Goal: Task Accomplishment & Management: Manage account settings

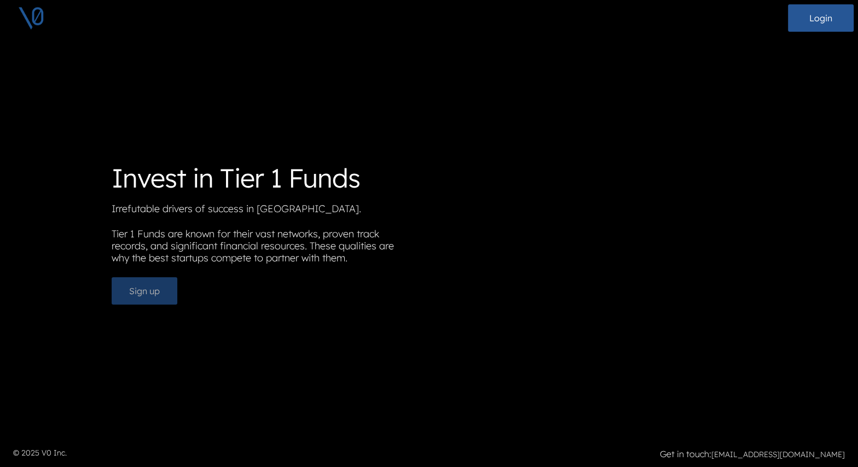
scroll to position [9, 0]
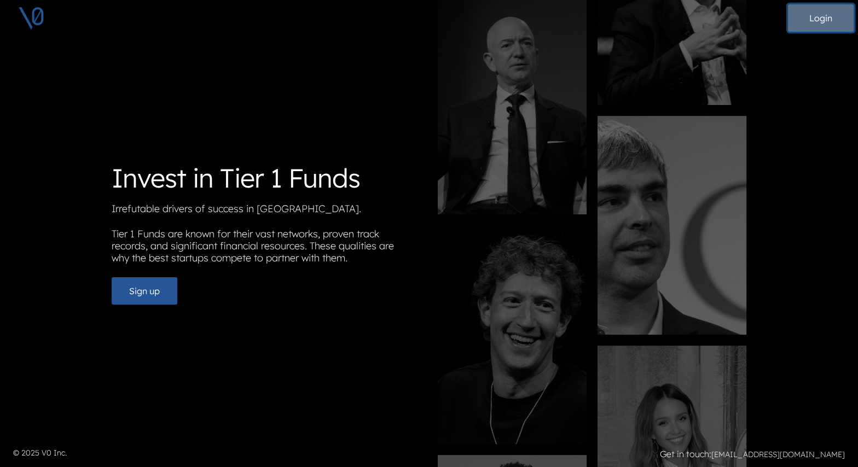
click at [806, 25] on button "Login" at bounding box center [821, 17] width 66 height 27
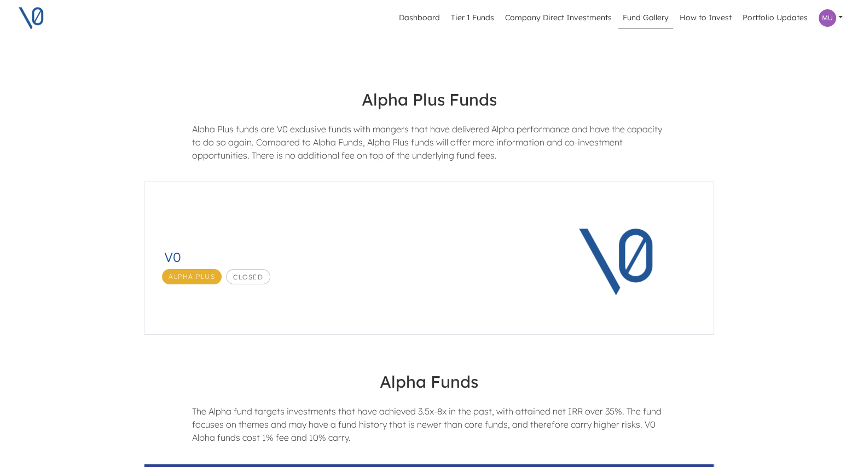
scroll to position [140, 0]
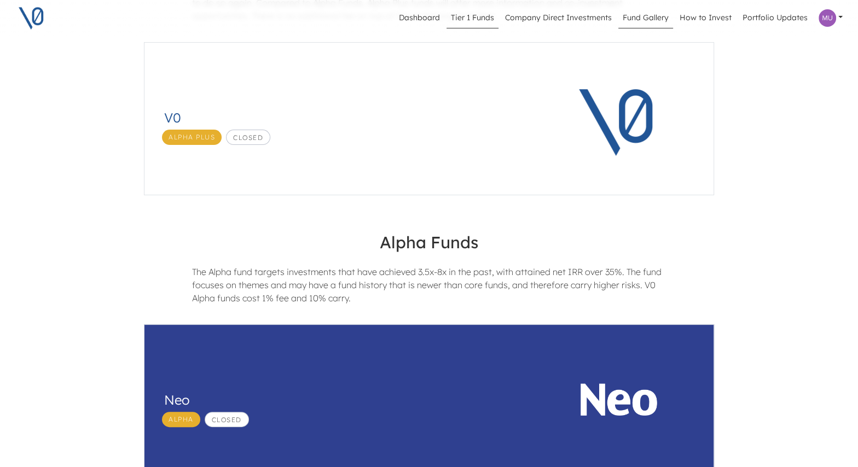
click at [474, 18] on link "Tier 1 Funds" at bounding box center [473, 18] width 52 height 21
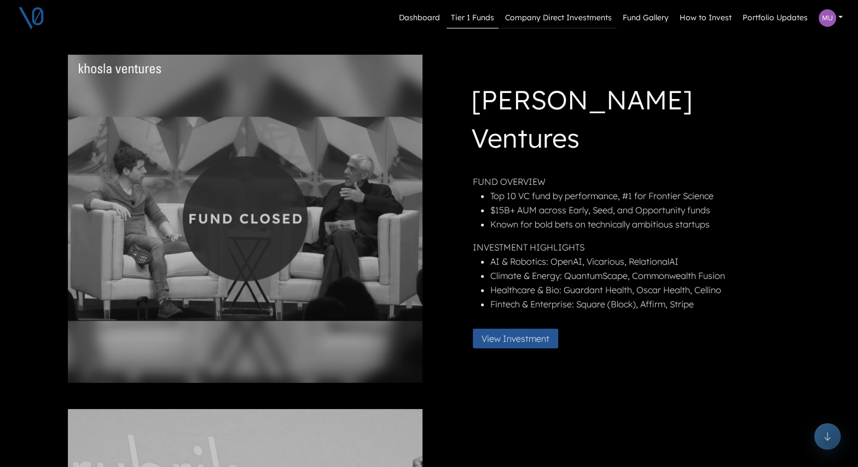
click at [561, 18] on link "Company Direct Investments" at bounding box center [558, 18] width 115 height 21
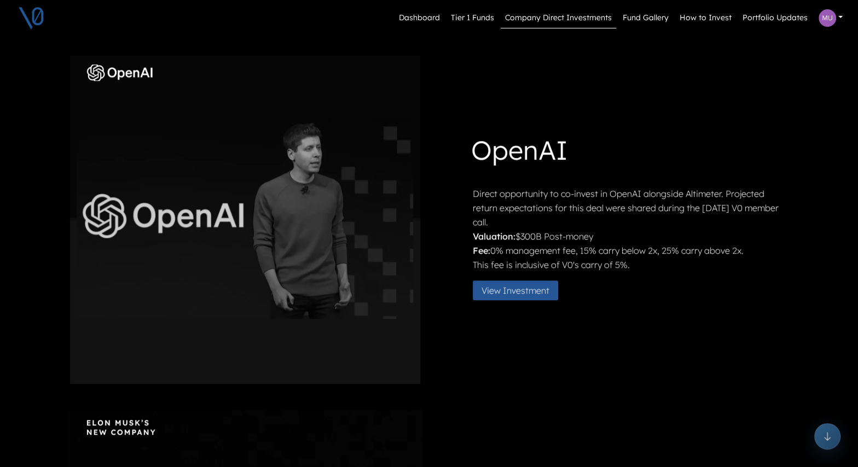
scroll to position [542, 0]
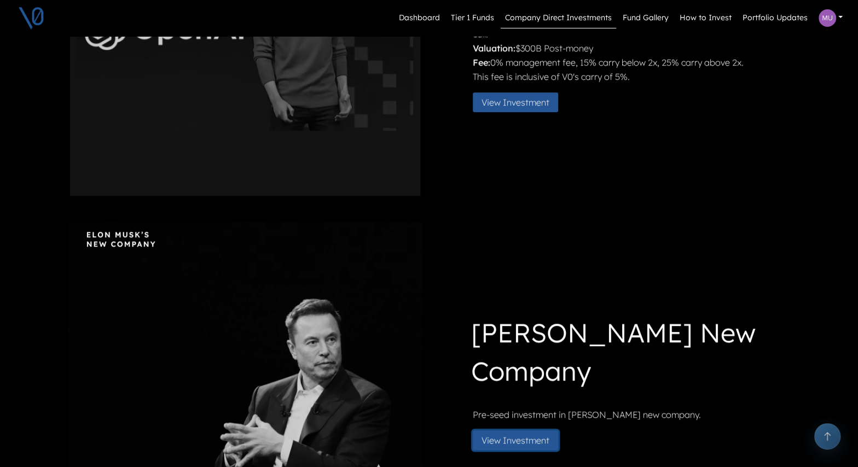
click at [531, 436] on button "View Investment" at bounding box center [515, 441] width 85 height 20
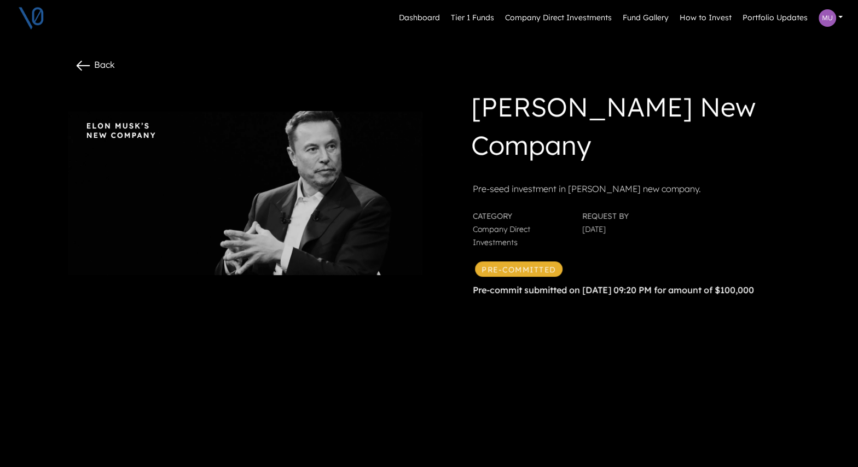
scroll to position [35, 0]
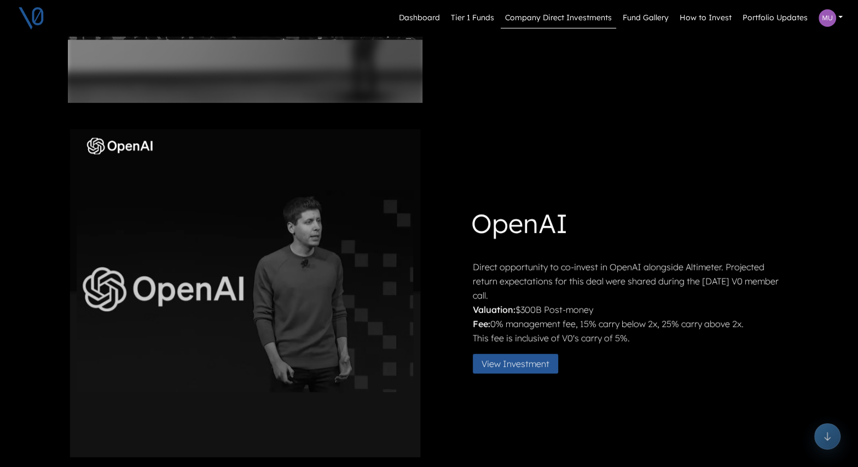
scroll to position [285, 0]
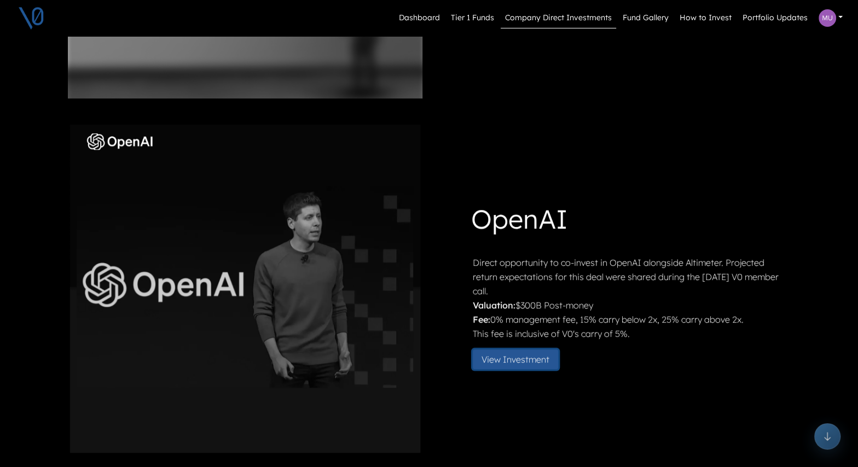
click at [521, 356] on button "View Investment" at bounding box center [515, 360] width 85 height 20
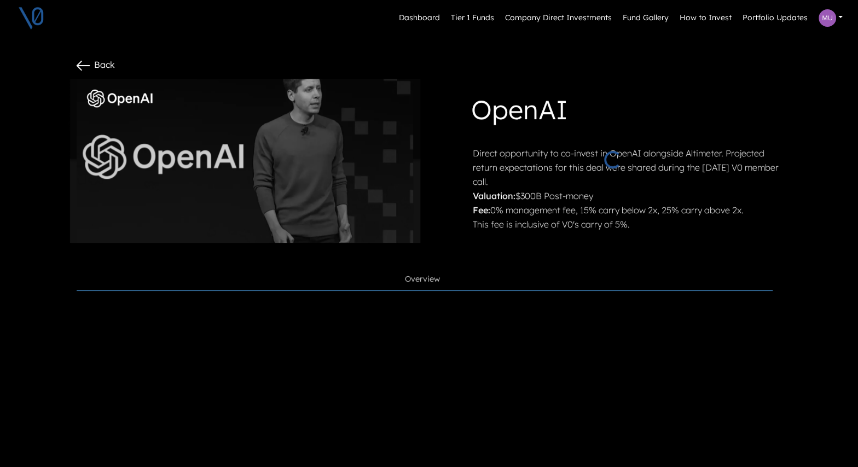
click at [540, 269] on link "Overview" at bounding box center [425, 280] width 696 height 22
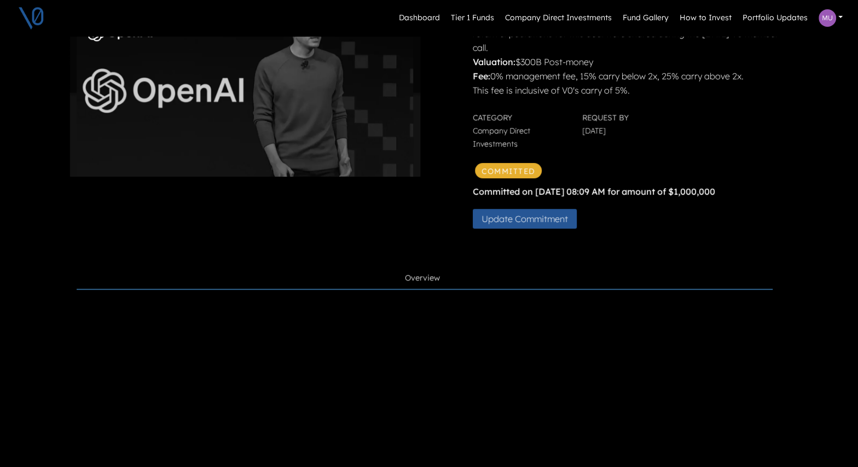
scroll to position [131, 0]
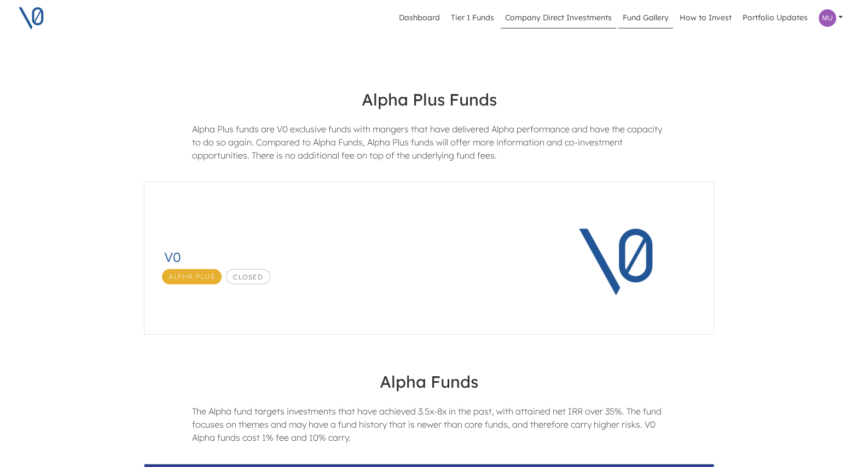
click at [577, 18] on link "Company Direct Investments" at bounding box center [558, 18] width 115 height 21
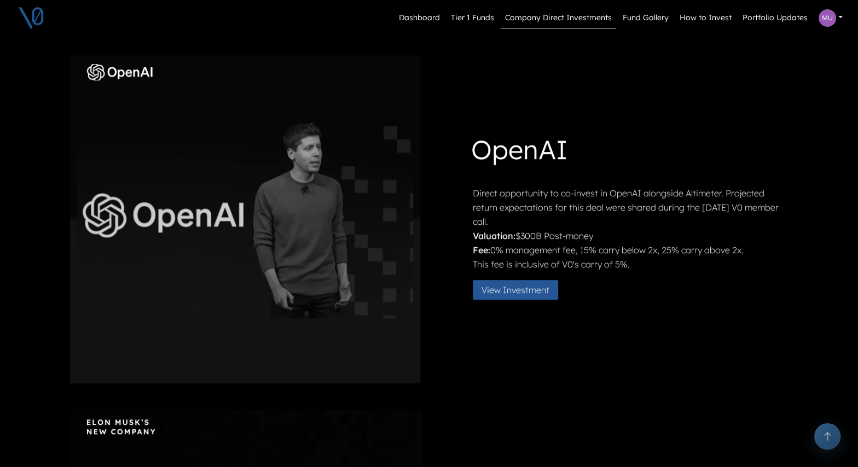
scroll to position [315, 0]
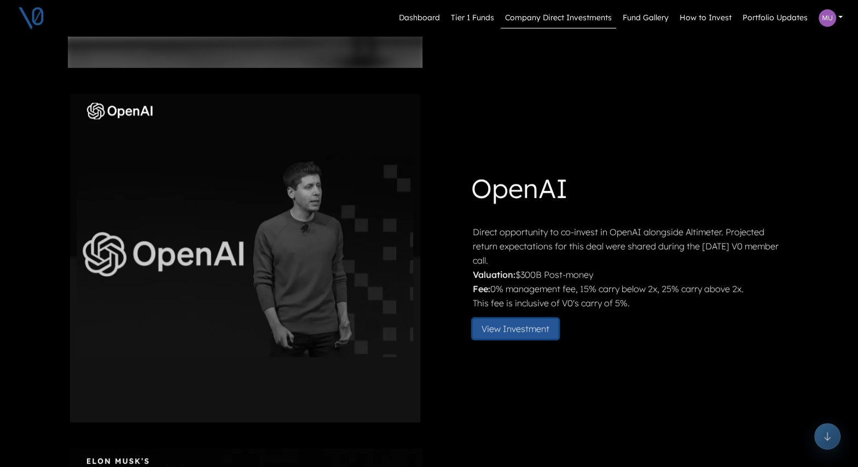
click at [514, 326] on button "View Investment" at bounding box center [515, 329] width 85 height 20
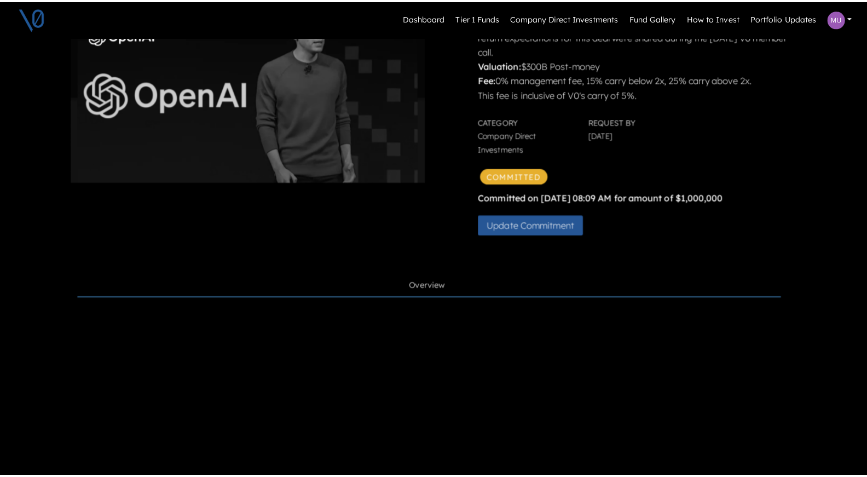
scroll to position [137, 0]
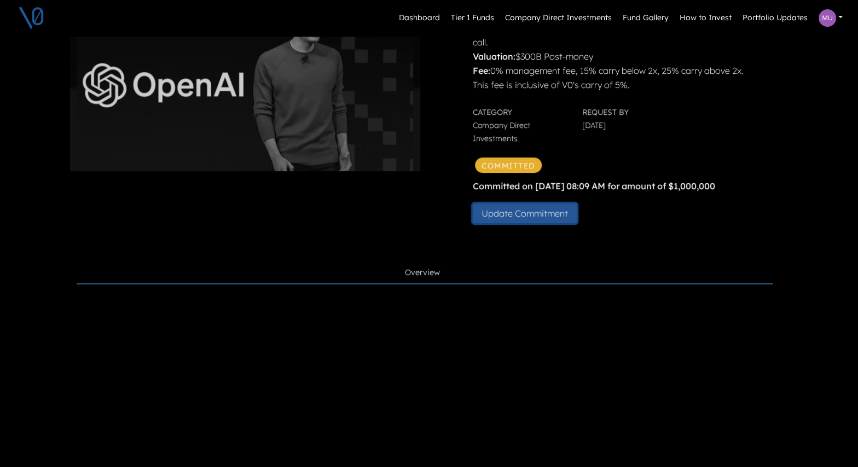
click at [561, 217] on button "Update Commitment" at bounding box center [525, 214] width 104 height 20
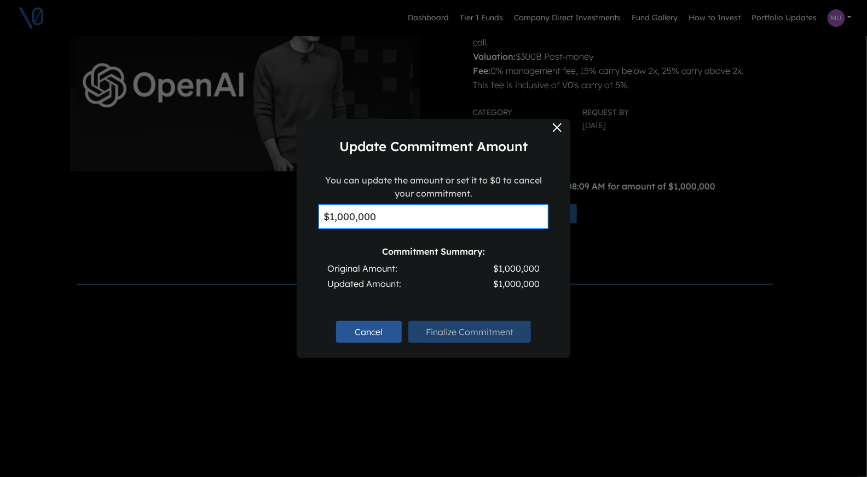
click at [344, 216] on input "$1,000,000" at bounding box center [434, 216] width 230 height 25
drag, startPoint x: 398, startPoint y: 222, endPoint x: 314, endPoint y: 218, distance: 84.9
click at [314, 218] on div "You can update the amount or set it to $0 to cancel your commitment. $1,500,000…" at bounding box center [434, 241] width 274 height 136
type input "$1,500,000"
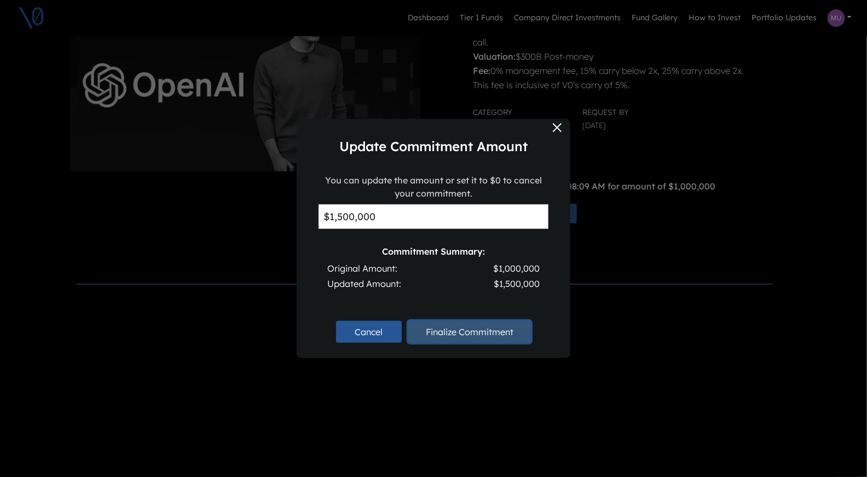
click at [482, 332] on button "Finalize Commitment" at bounding box center [469, 332] width 123 height 22
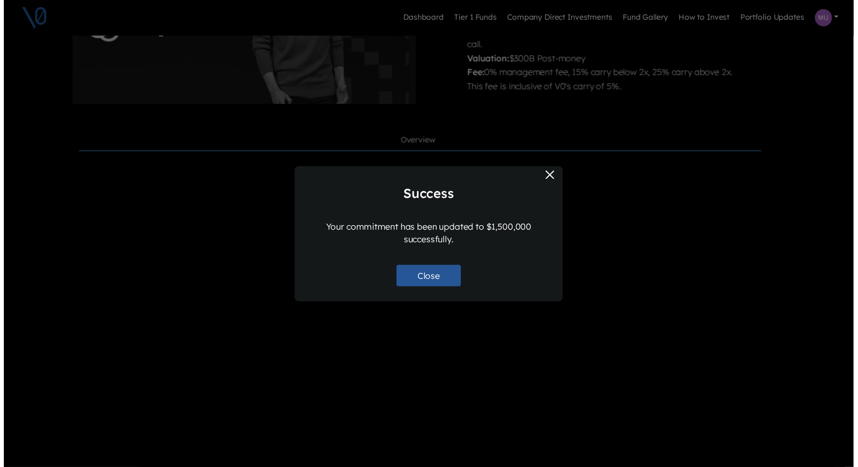
scroll to position [72, 0]
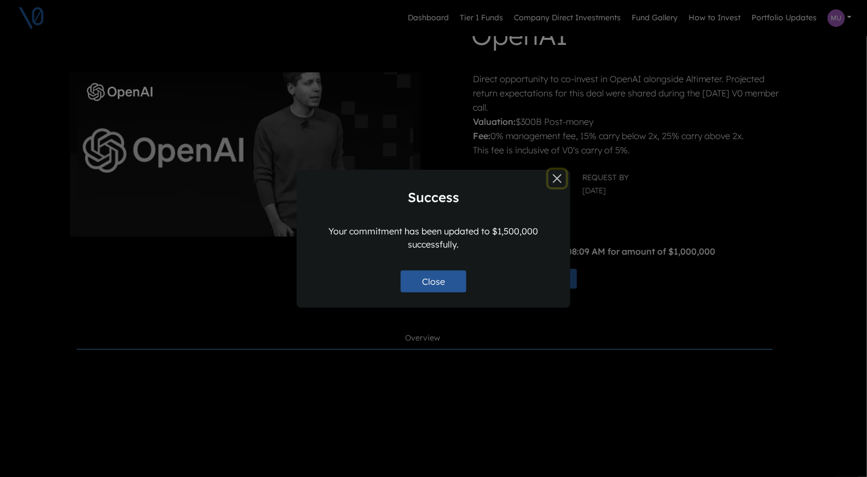
click at [552, 176] on button "Close" at bounding box center [557, 179] width 18 height 18
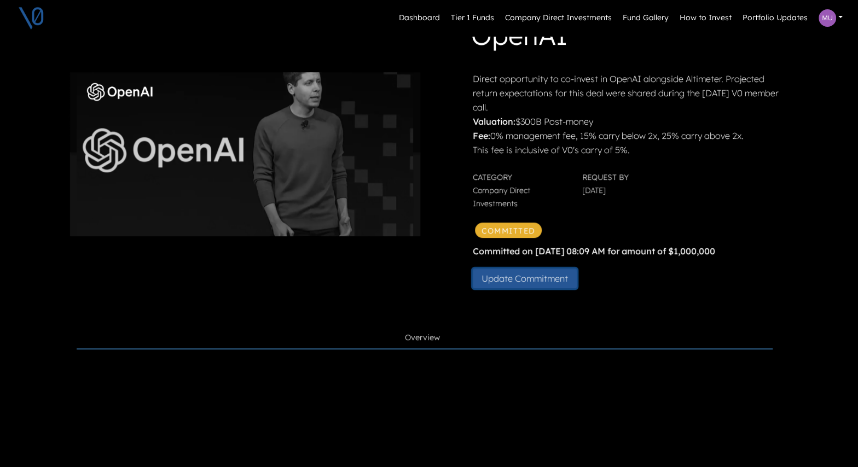
click at [526, 279] on button "Update Commitment" at bounding box center [525, 279] width 104 height 20
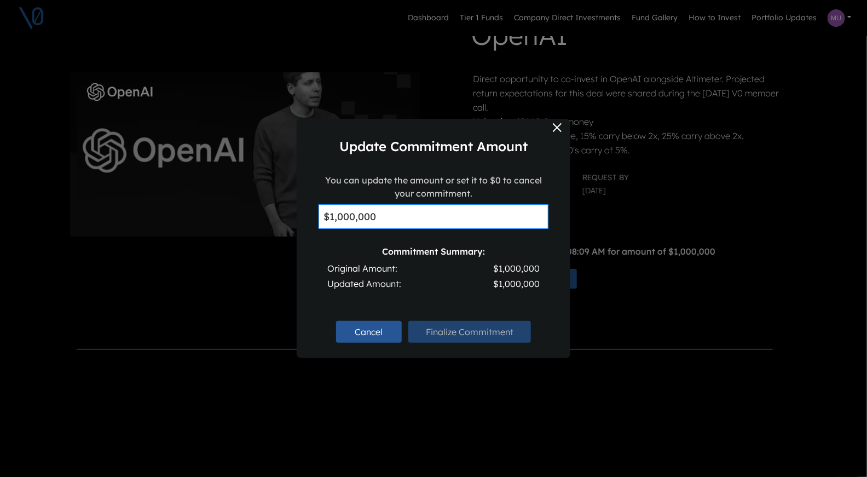
click at [341, 214] on input "$1,000,000" at bounding box center [434, 216] width 230 height 25
type input "$1,500,000"
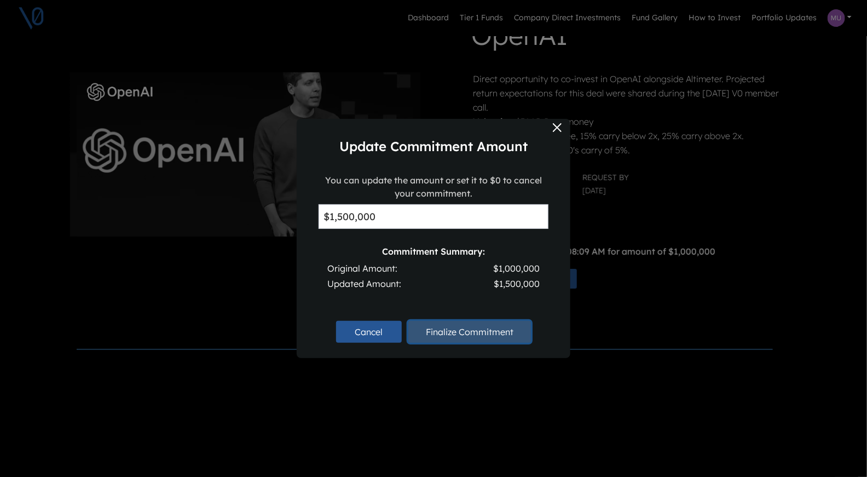
click at [453, 329] on button "Finalize Commitment" at bounding box center [469, 332] width 123 height 22
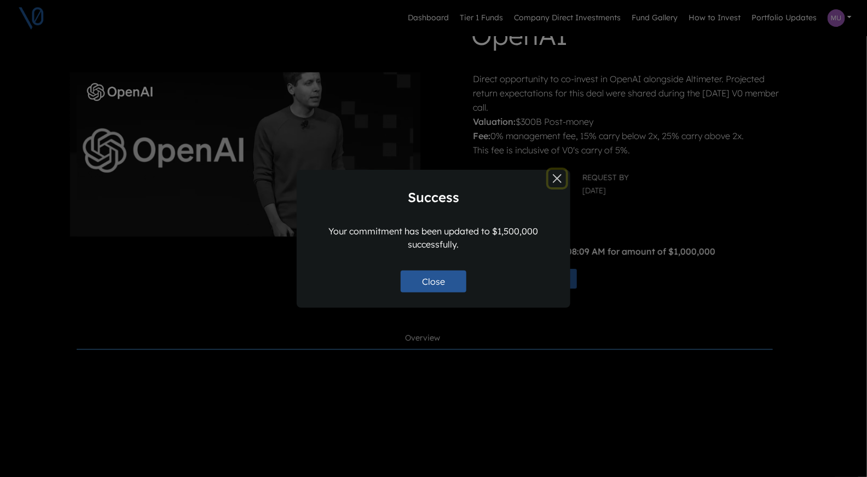
click at [557, 178] on button "Close" at bounding box center [557, 179] width 18 height 18
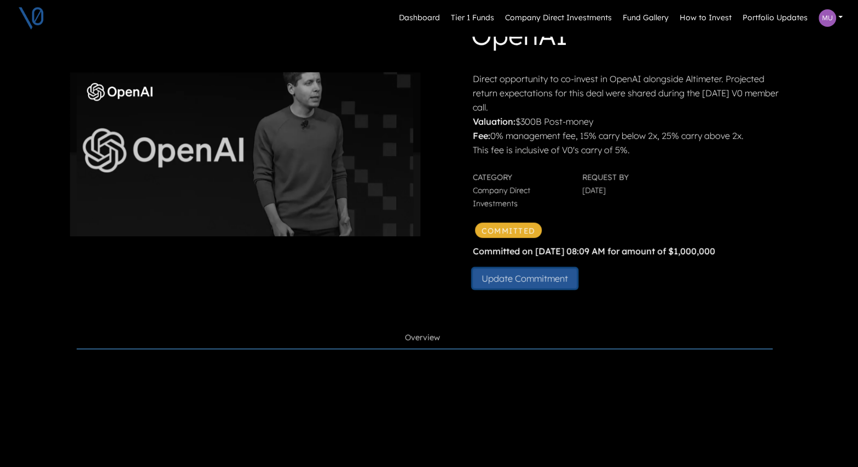
click at [535, 283] on button "Update Commitment" at bounding box center [525, 279] width 104 height 20
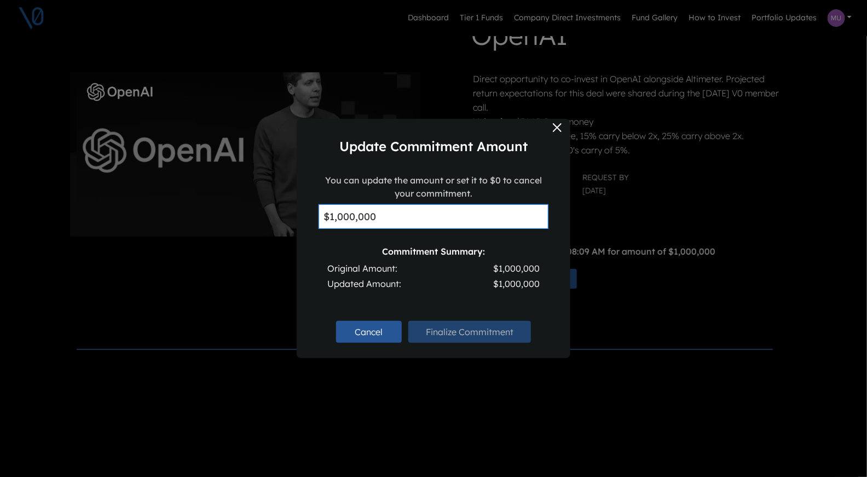
click at [343, 216] on input "$1,000,000" at bounding box center [434, 216] width 230 height 25
type input "$1,500,000"
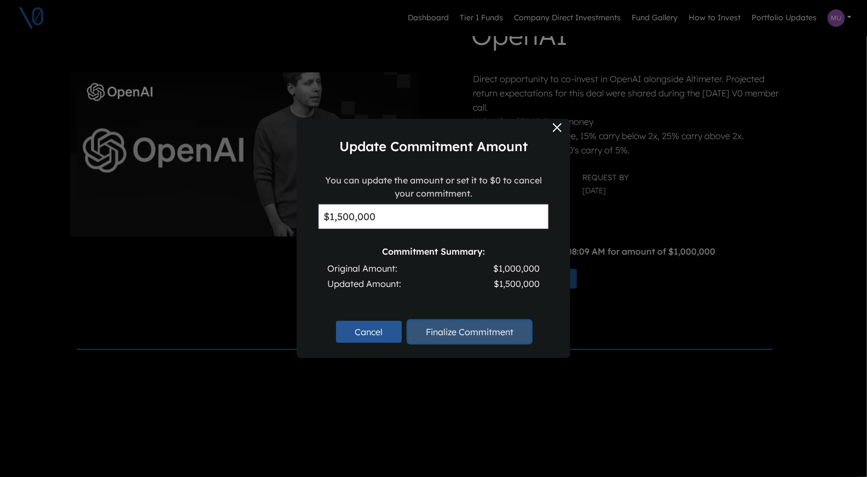
click at [463, 332] on button "Finalize Commitment" at bounding box center [469, 332] width 123 height 22
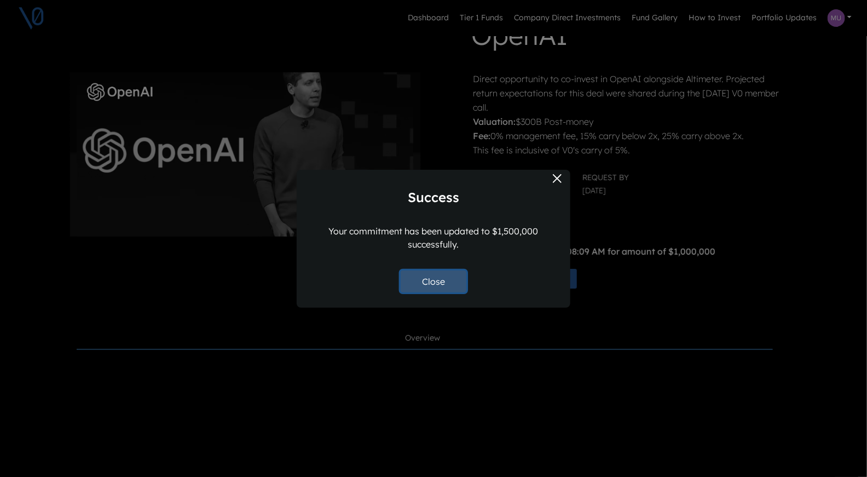
click at [447, 281] on button "Close" at bounding box center [434, 281] width 66 height 22
